Goal: Task Accomplishment & Management: Manage account settings

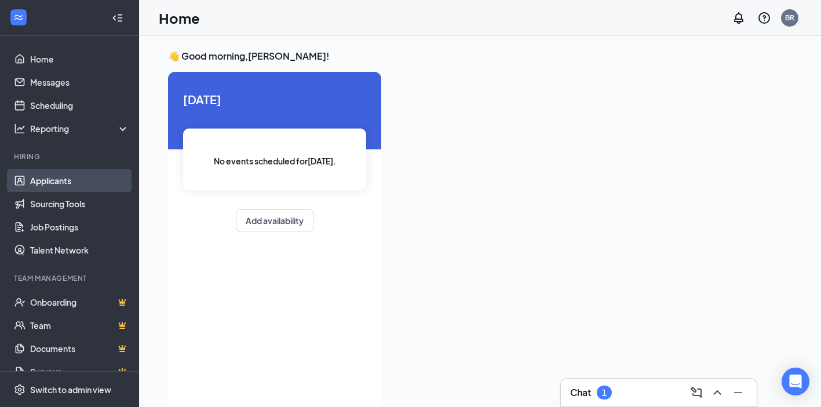
click at [39, 183] on link "Applicants" at bounding box center [79, 180] width 99 height 23
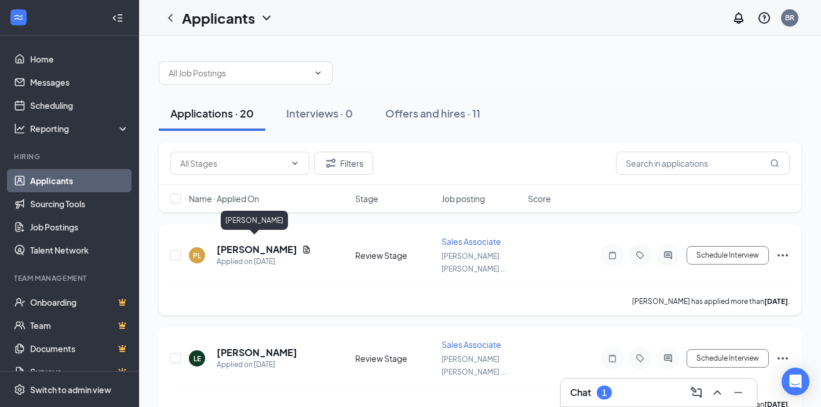
click at [266, 247] on h5 "[PERSON_NAME]" at bounding box center [257, 249] width 81 height 13
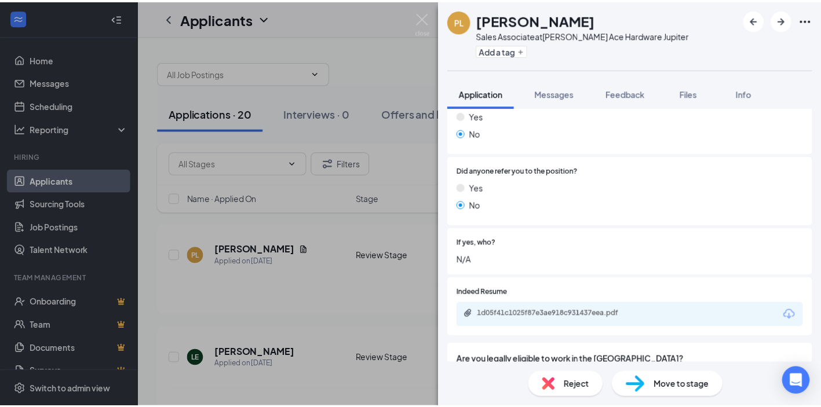
scroll to position [542, 0]
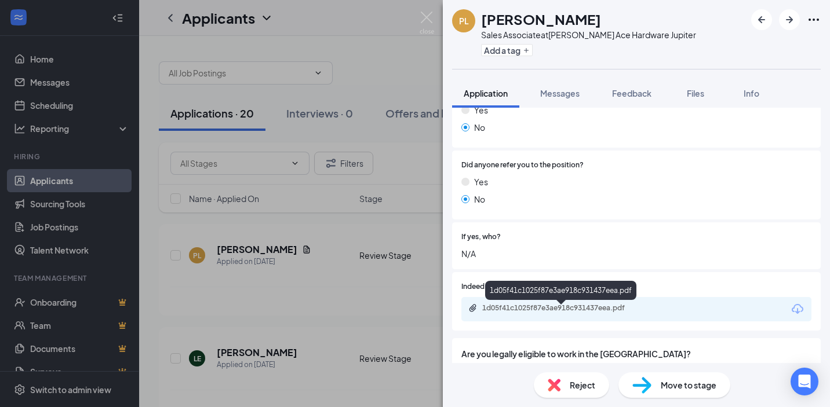
click at [544, 313] on div "1d05f41c1025f87e3ae918c931437eea.pdf" at bounding box center [563, 308] width 162 height 9
click at [431, 17] on img at bounding box center [426, 23] width 14 height 23
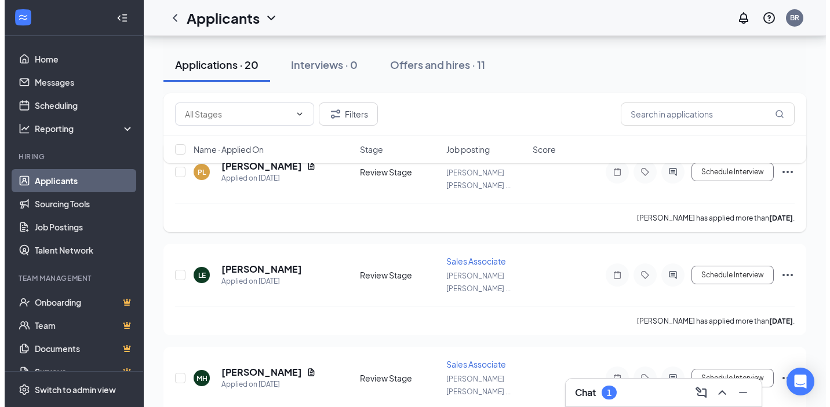
scroll to position [94, 0]
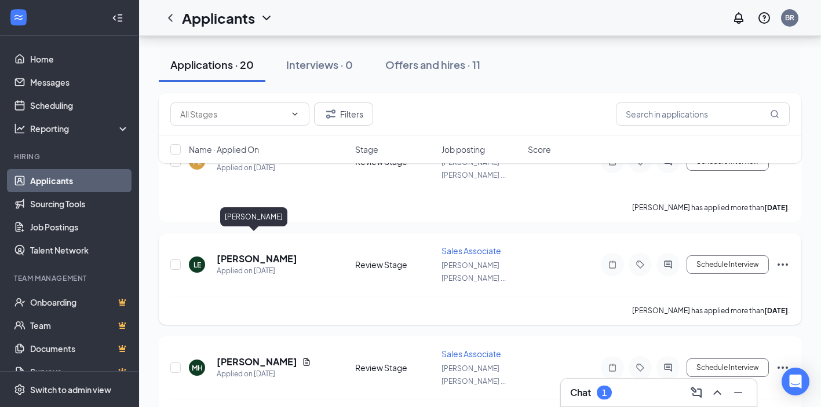
click at [251, 253] on h5 "[PERSON_NAME]" at bounding box center [257, 259] width 81 height 13
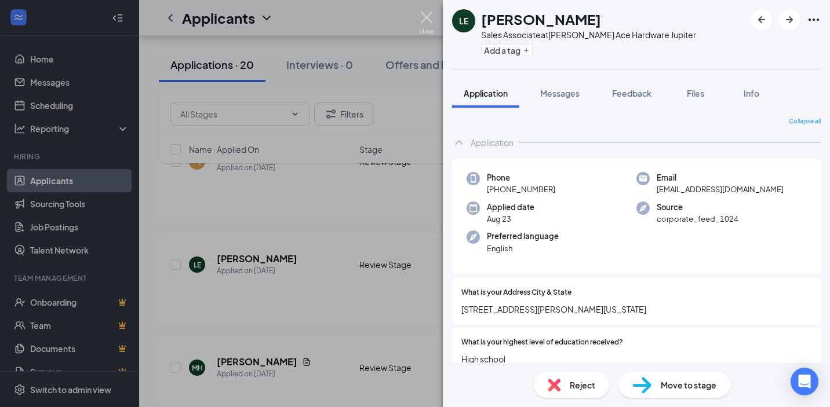
click at [428, 19] on img at bounding box center [426, 23] width 14 height 23
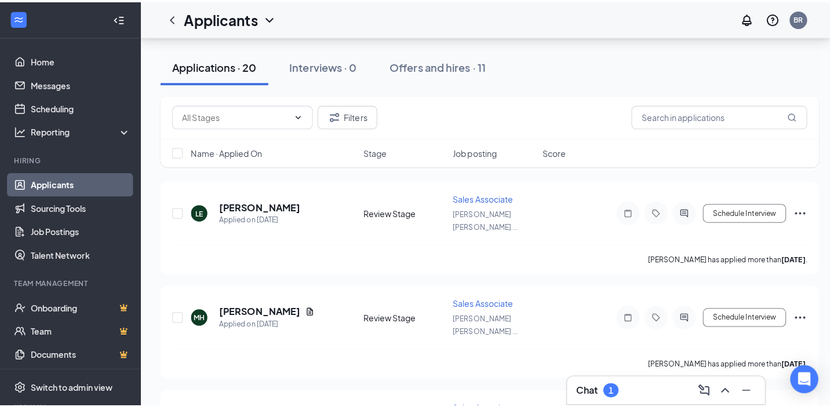
scroll to position [191, 0]
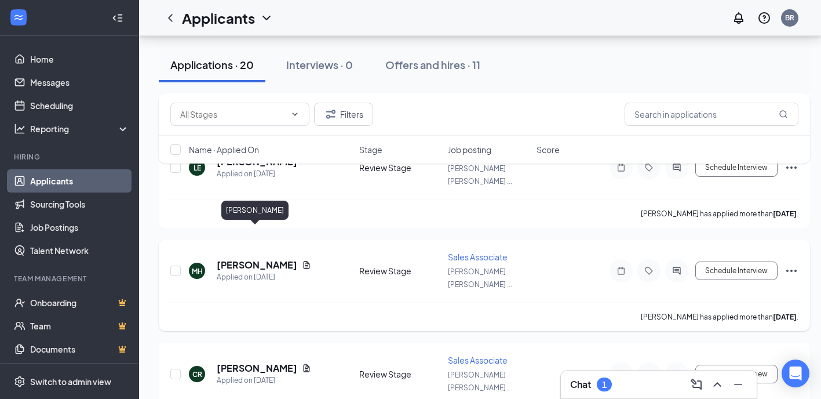
click at [250, 258] on h5 "[PERSON_NAME]" at bounding box center [257, 264] width 81 height 13
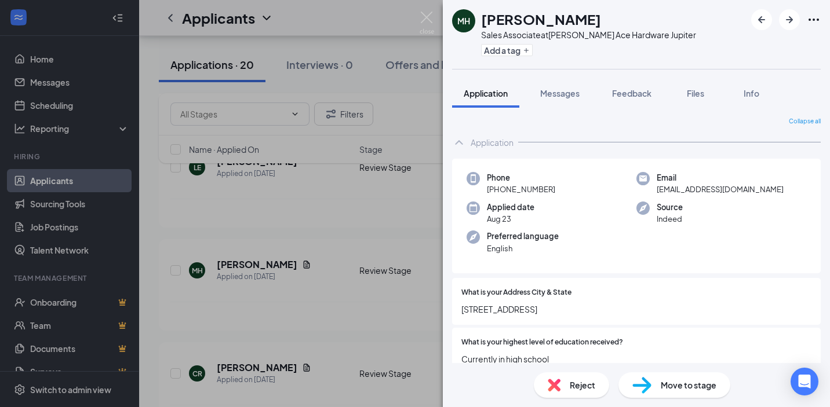
click at [817, 20] on icon "Ellipses" at bounding box center [813, 20] width 10 height 2
click at [814, 22] on icon "Ellipses" at bounding box center [814, 20] width 14 height 14
click at [426, 12] on img at bounding box center [426, 23] width 14 height 23
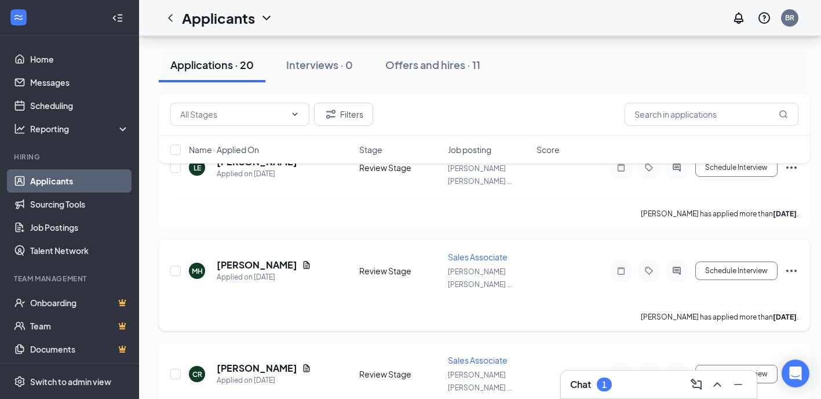
click at [794, 264] on icon "Ellipses" at bounding box center [792, 271] width 14 height 14
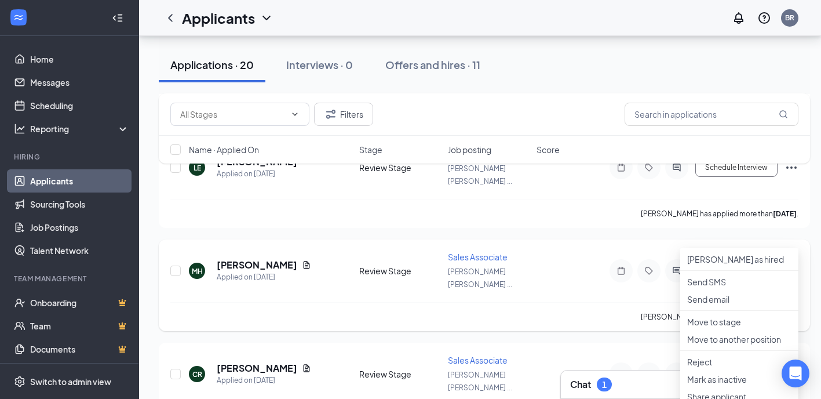
click at [590, 302] on div "[PERSON_NAME] has applied more than [DATE] ." at bounding box center [484, 316] width 628 height 29
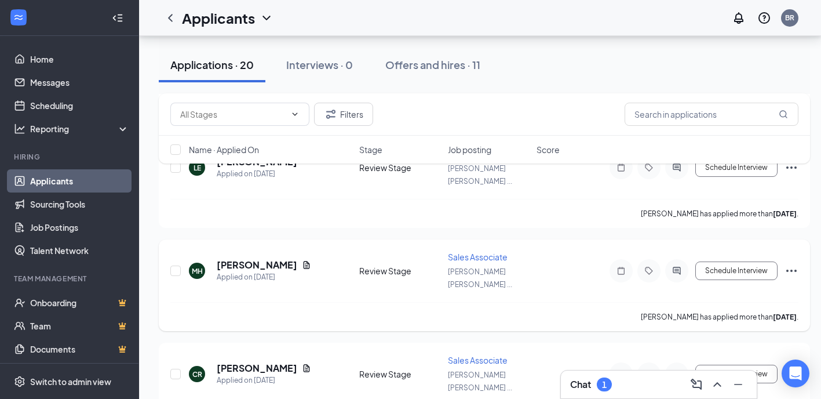
click at [794, 264] on icon "Ellipses" at bounding box center [792, 271] width 14 height 14
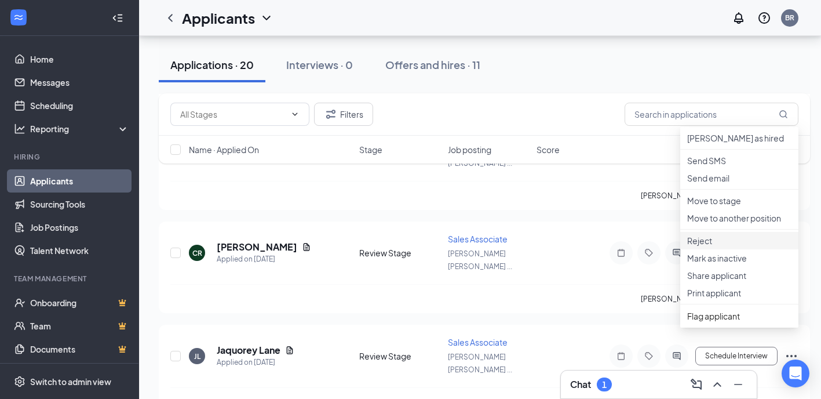
scroll to position [321, 0]
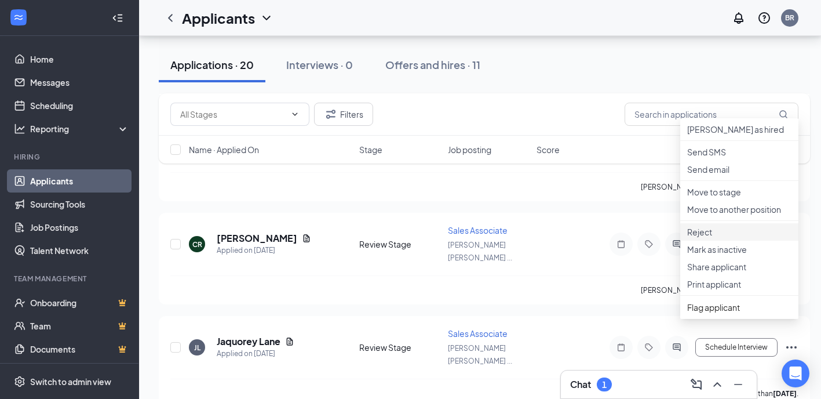
click at [703, 238] on p "Reject" at bounding box center [739, 232] width 104 height 12
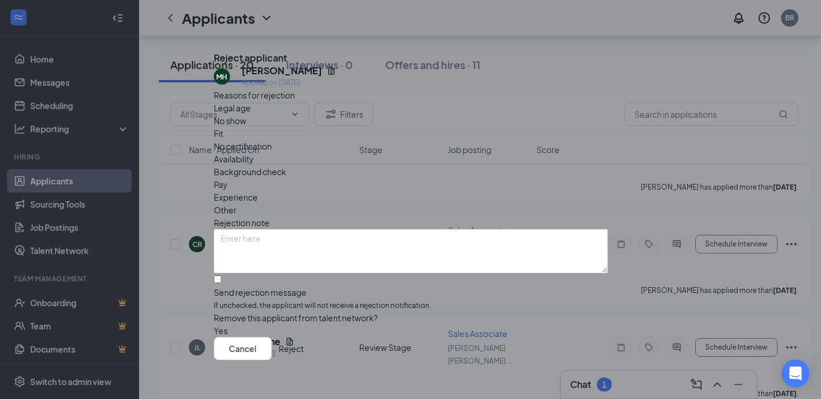
click at [254, 152] on span "Availability" at bounding box center [234, 158] width 40 height 13
click at [304, 347] on button "Reject" at bounding box center [291, 348] width 25 height 23
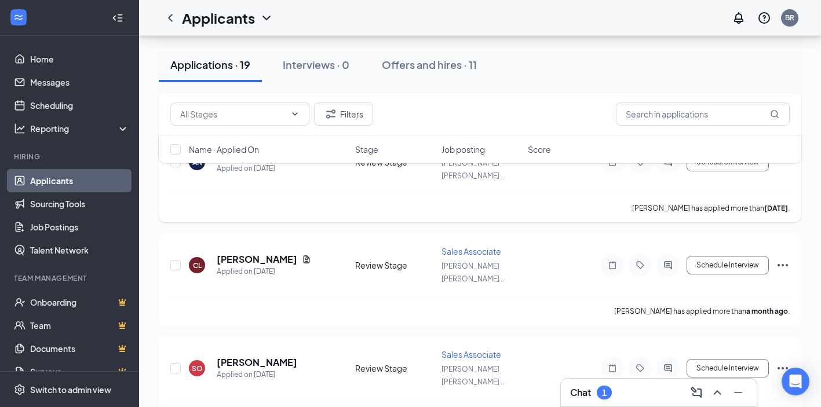
scroll to position [1537, 0]
